Goal: Transaction & Acquisition: Purchase product/service

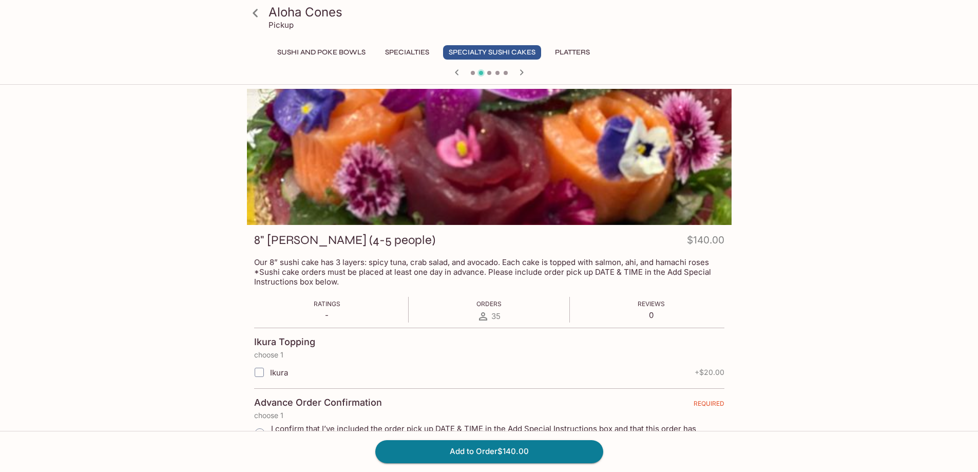
click at [499, 145] on div at bounding box center [489, 157] width 485 height 136
click at [521, 71] on icon "button" at bounding box center [522, 72] width 12 height 12
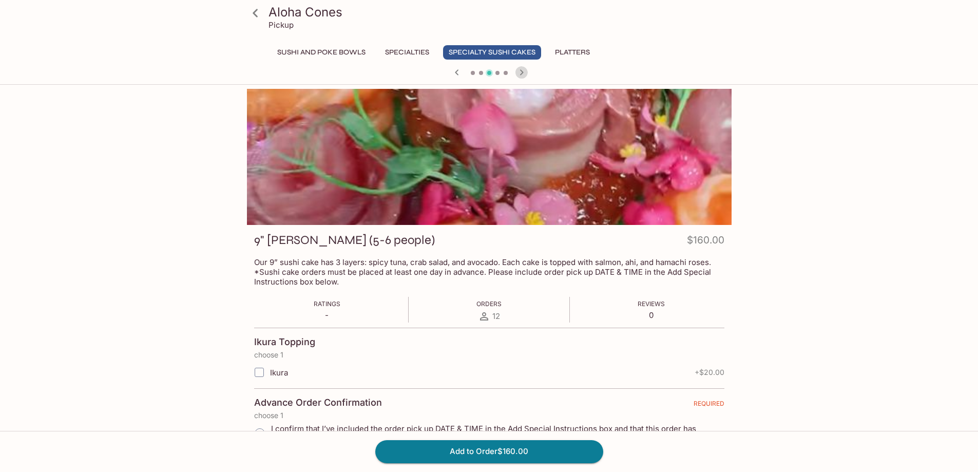
click at [521, 72] on icon "button" at bounding box center [522, 72] width 12 height 12
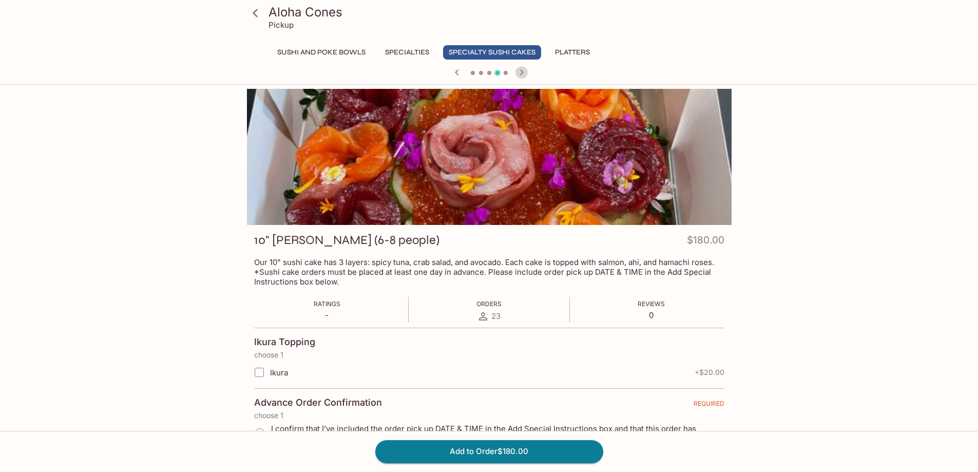
click at [521, 72] on icon "button" at bounding box center [522, 72] width 12 height 12
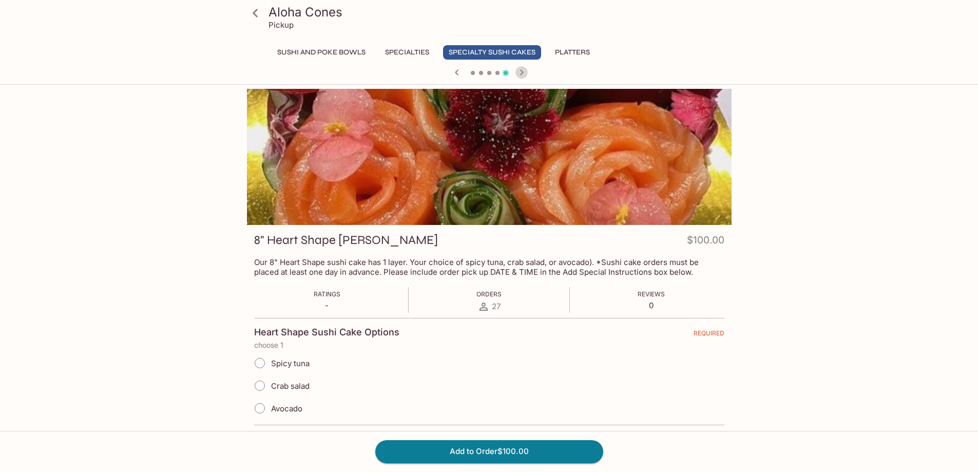
click at [521, 72] on icon "button" at bounding box center [522, 72] width 12 height 12
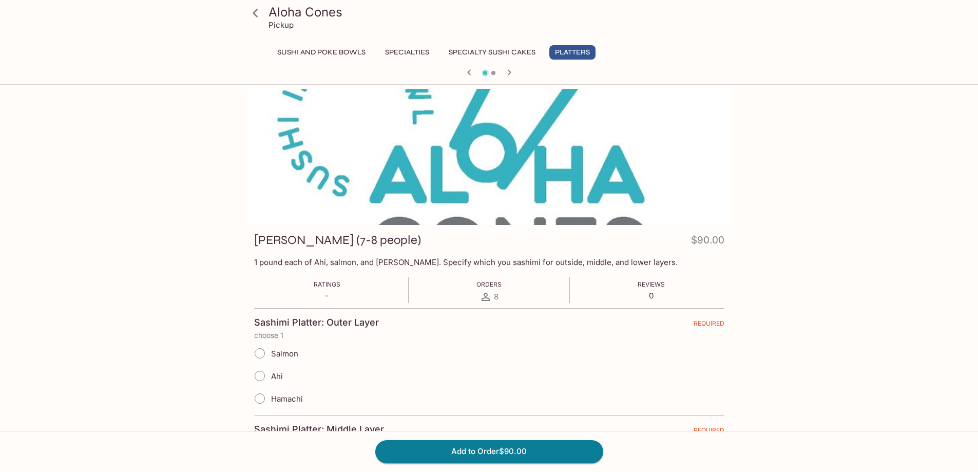
click at [521, 72] on div at bounding box center [489, 73] width 493 height 15
click at [507, 72] on icon "button" at bounding box center [509, 72] width 12 height 12
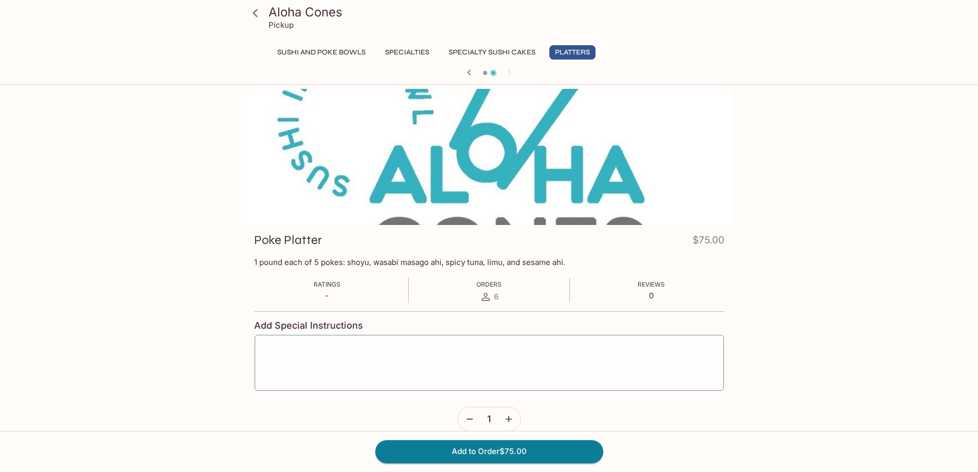
click at [472, 70] on icon "button" at bounding box center [469, 72] width 12 height 12
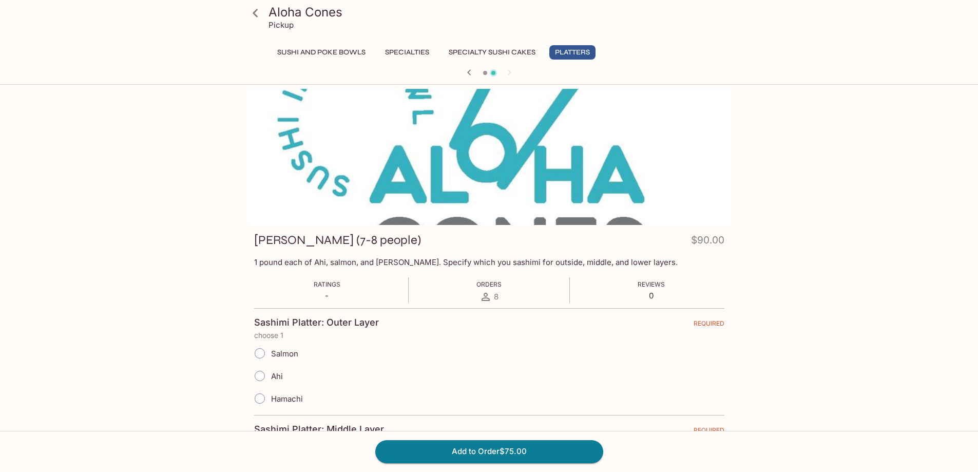
click at [472, 70] on icon "button" at bounding box center [469, 72] width 12 height 12
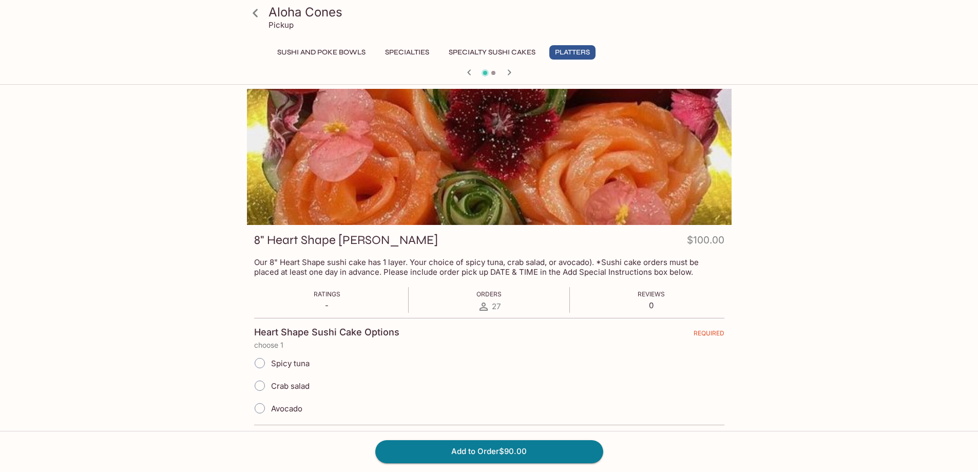
click at [472, 70] on icon "button" at bounding box center [469, 72] width 12 height 12
click at [472, 70] on div at bounding box center [489, 73] width 493 height 15
click at [454, 70] on icon "button" at bounding box center [457, 72] width 12 height 12
